Goal: Task Accomplishment & Management: Manage account settings

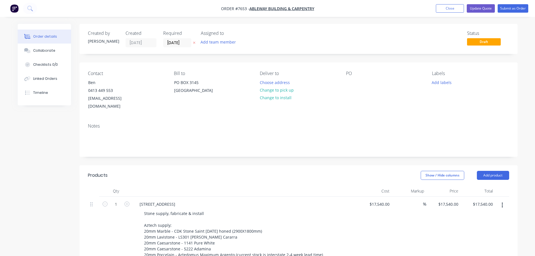
scroll to position [56, 0]
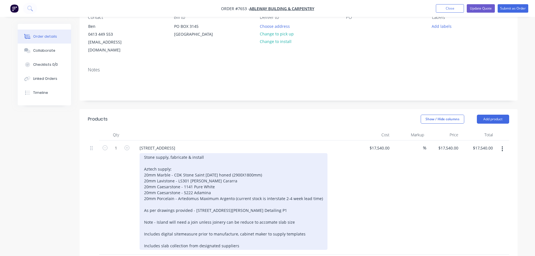
click at [256, 167] on div "Stone supply, fabricate & install Aztech supply; 20mm Marble - CDK Stone Saint …" at bounding box center [234, 201] width 188 height 97
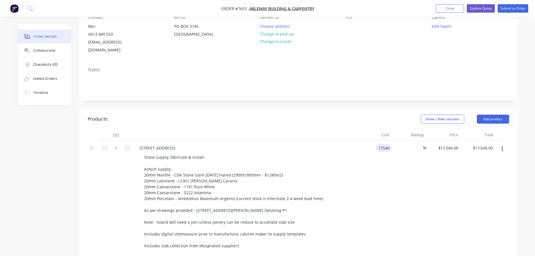
click at [376, 144] on div "17540 17540" at bounding box center [383, 148] width 16 height 8
type input "$26,970.00"
click at [481, 6] on button "Update Quote" at bounding box center [481, 8] width 28 height 8
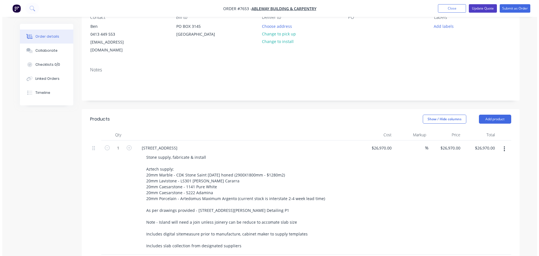
scroll to position [0, 0]
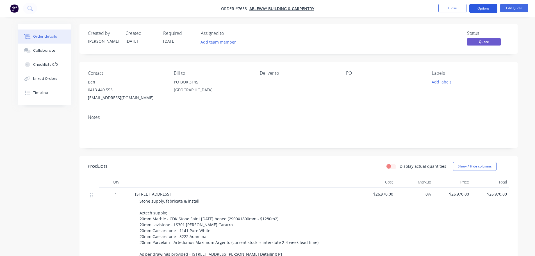
click at [485, 9] on button "Options" at bounding box center [483, 8] width 28 height 9
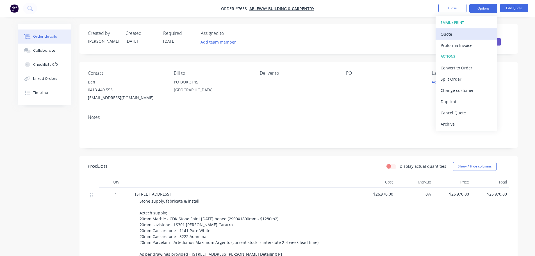
click at [451, 36] on div "Quote" at bounding box center [467, 34] width 52 height 8
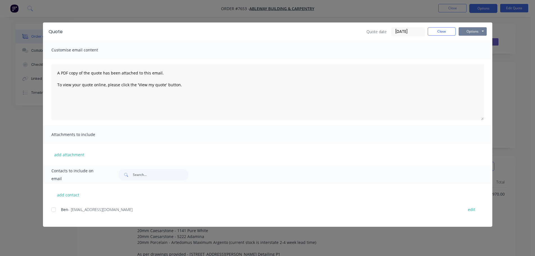
click at [469, 32] on button "Options" at bounding box center [473, 31] width 28 height 8
click at [471, 40] on button "Preview" at bounding box center [477, 41] width 36 height 9
click at [433, 31] on button "Close" at bounding box center [442, 31] width 28 height 8
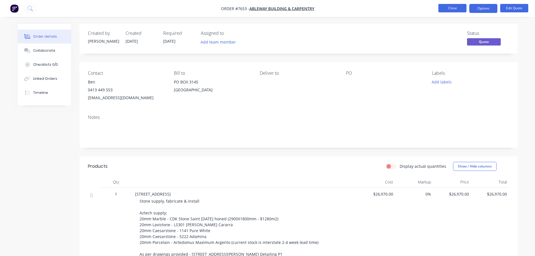
click at [454, 10] on button "Close" at bounding box center [452, 8] width 28 height 8
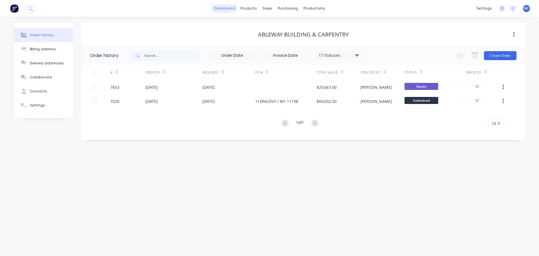
click at [233, 10] on link "dashboard" at bounding box center [224, 8] width 26 height 8
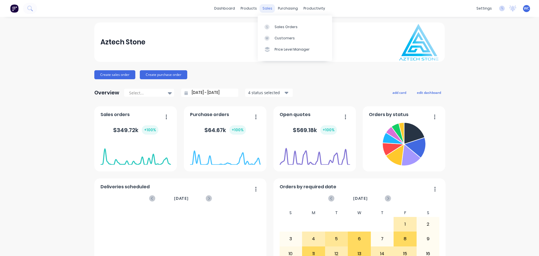
click at [263, 8] on div "sales" at bounding box center [267, 8] width 15 height 8
click at [277, 24] on div "Sales Orders" at bounding box center [286, 26] width 23 height 5
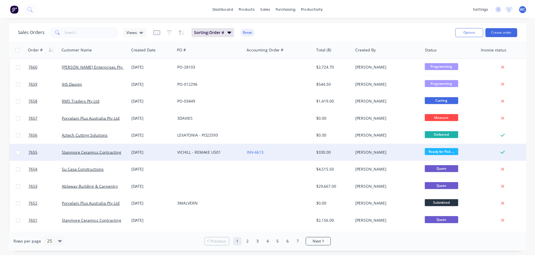
scroll to position [28, 0]
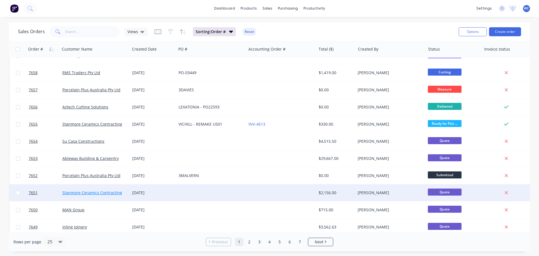
click at [93, 191] on link "Stanmore Ceramics Contracting" at bounding box center [92, 192] width 60 height 5
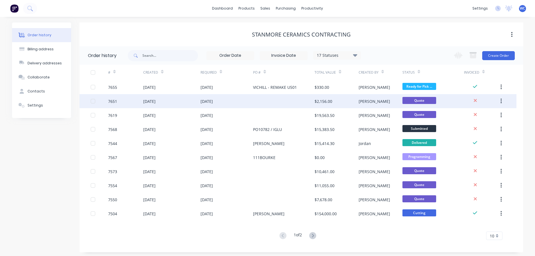
click at [340, 101] on div "$2,156.00" at bounding box center [337, 101] width 44 height 14
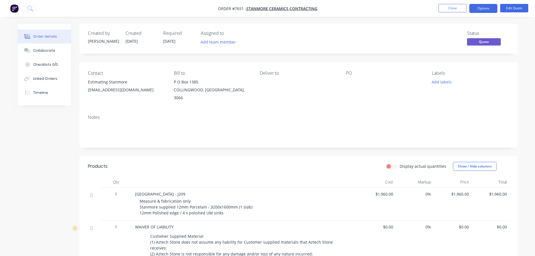
scroll to position [28, 0]
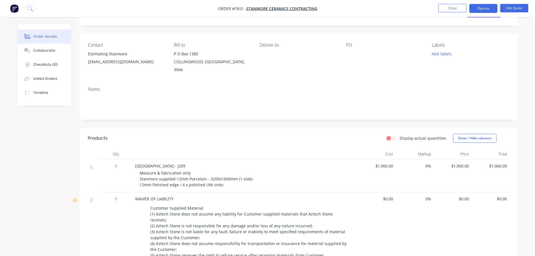
click at [141, 179] on span "Measure & fabrication only Stanmore supplied 12mm Porcelain - 3200x1600mm (1 sl…" at bounding box center [196, 178] width 113 height 17
click at [144, 179] on span "Measure & fabrication only Stanmore supplied 12mm Porcelain - 3200x1600mm (1 sl…" at bounding box center [196, 178] width 113 height 17
click at [513, 4] on button "Edit Quote" at bounding box center [514, 8] width 28 height 8
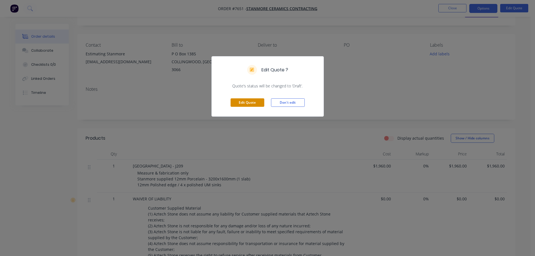
click at [243, 103] on button "Edit Quote" at bounding box center [248, 102] width 34 height 8
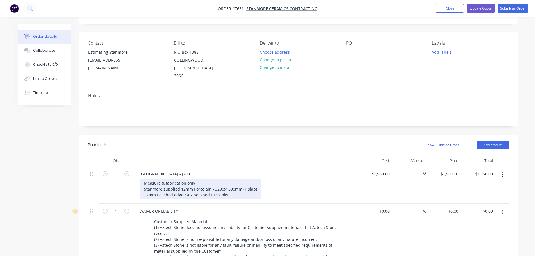
scroll to position [84, 0]
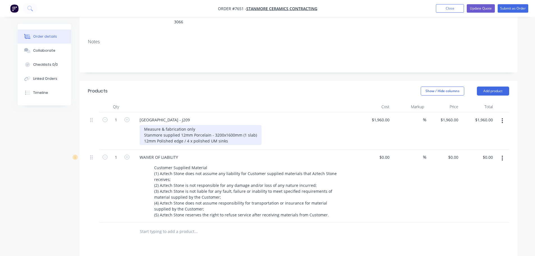
click at [146, 131] on div "Measure & fabrication only Stanmore supplied 12mm Porcelain - 3200x1600mm (1 sl…" at bounding box center [201, 135] width 122 height 20
click at [221, 127] on div "Measure & fabrication only Stanmore supplied 20mm Verde Marble - 3200x1600mm (1…" at bounding box center [205, 135] width 130 height 20
click at [223, 127] on div "Measure & fabrication only Stanmore supplied 20mm Verde Marble - 3200x1600mm (1…" at bounding box center [205, 135] width 130 height 20
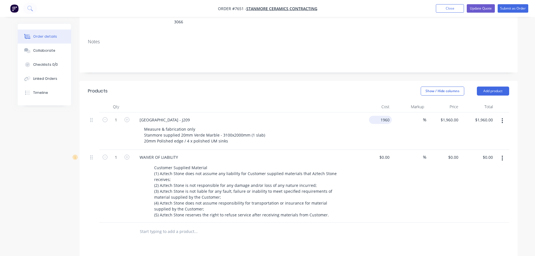
click at [377, 113] on div "1960 $1,960.00" at bounding box center [374, 130] width 35 height 37
type input "$2,295.00"
click at [380, 116] on input "2295" at bounding box center [381, 120] width 21 height 8
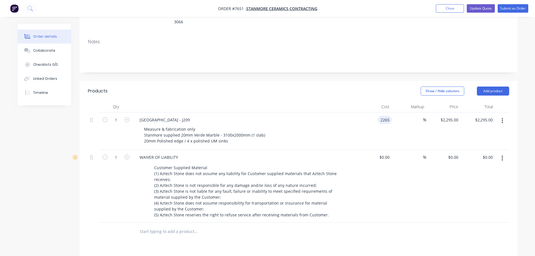
type input "$2,265.00"
click at [487, 9] on button "Update Quote" at bounding box center [481, 8] width 28 height 8
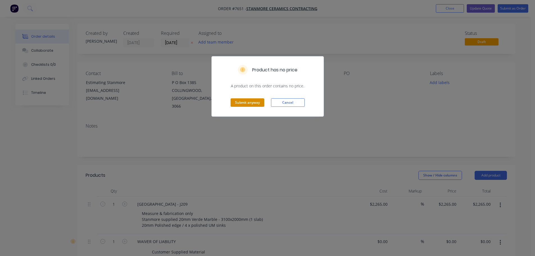
click at [242, 103] on button "Submit anyway" at bounding box center [248, 102] width 34 height 8
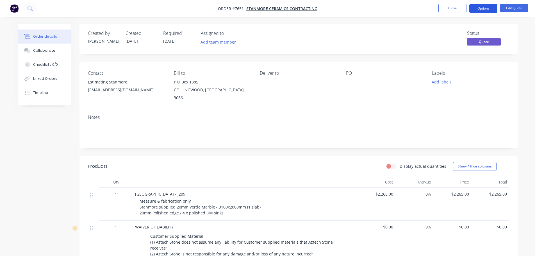
click at [482, 5] on button "Options" at bounding box center [483, 8] width 28 height 9
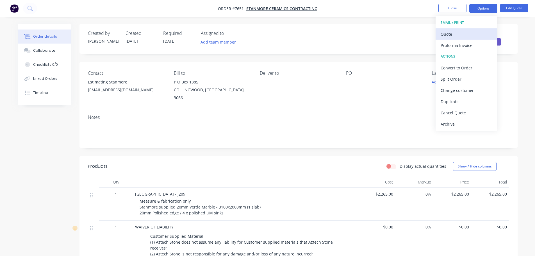
click at [462, 35] on div "Quote" at bounding box center [467, 34] width 52 height 8
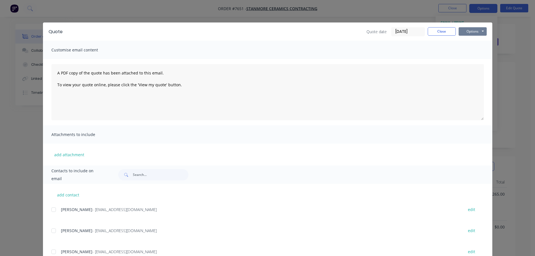
click at [469, 31] on button "Options" at bounding box center [473, 31] width 28 height 8
click at [469, 41] on button "Preview" at bounding box center [477, 41] width 36 height 9
click at [443, 31] on button "Close" at bounding box center [442, 31] width 28 height 8
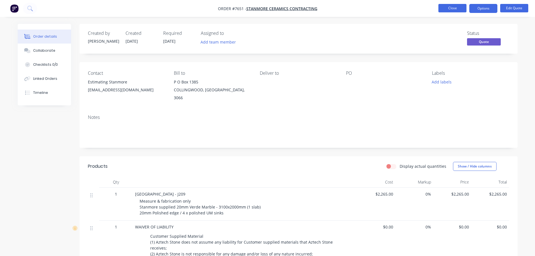
click at [455, 8] on button "Close" at bounding box center [452, 8] width 28 height 8
